Goal: Register for event/course

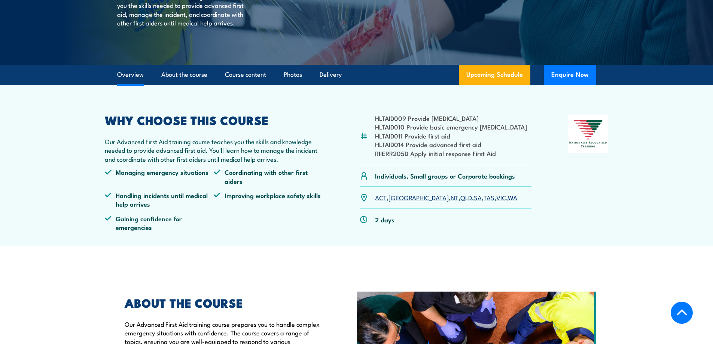
click at [496, 200] on link "VIC" at bounding box center [501, 197] width 10 height 9
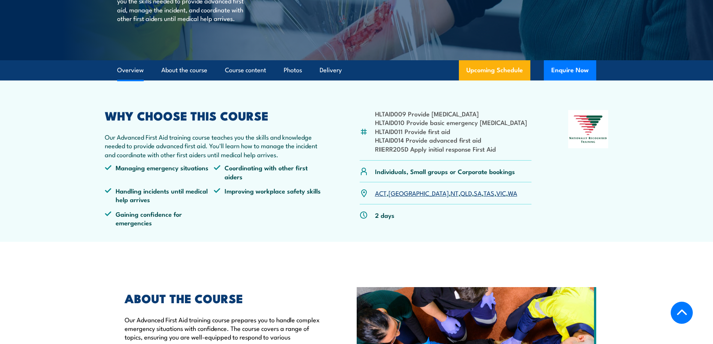
scroll to position [140, 0]
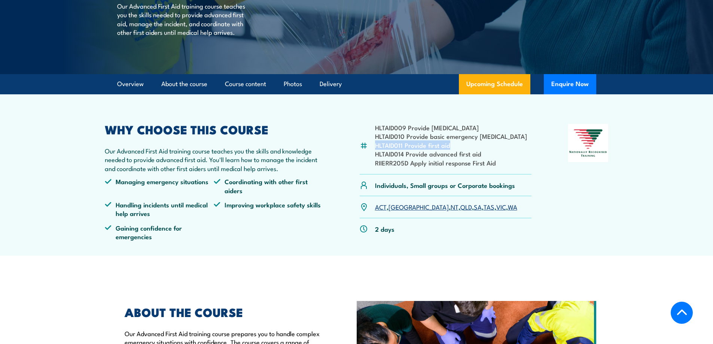
drag, startPoint x: 450, startPoint y: 147, endPoint x: 372, endPoint y: 147, distance: 78.3
click at [372, 147] on div "HLTAID009 Provide [MEDICAL_DATA] HLTAID010 Provide basic emergency [MEDICAL_DAT…" at bounding box center [446, 149] width 172 height 51
copy li "HLTAID011 Provide first aid"
